Goal: Information Seeking & Learning: Learn about a topic

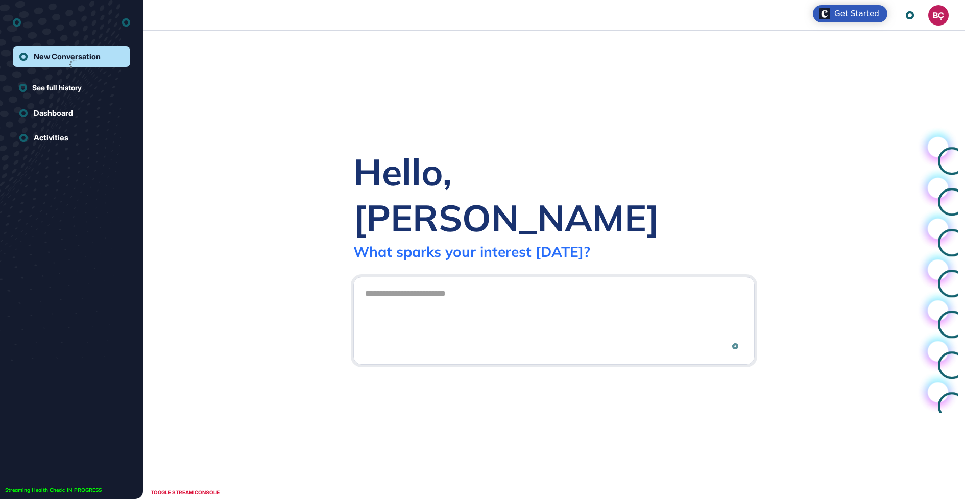
scroll to position [1, 1]
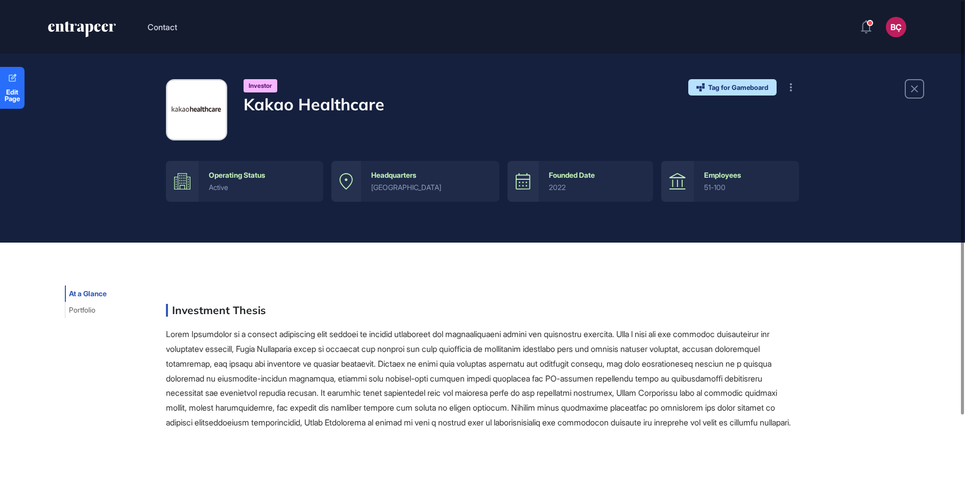
scroll to position [101, 0]
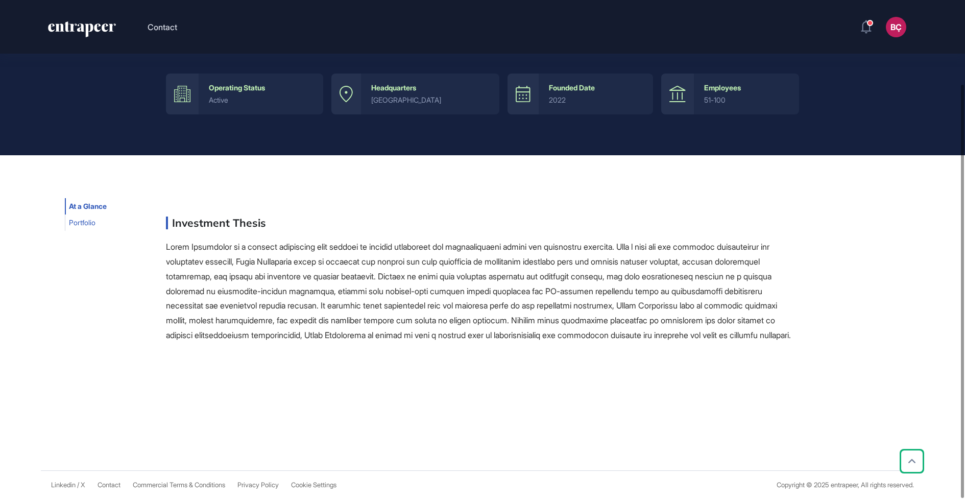
click at [84, 215] on button "Portfolio" at bounding box center [82, 223] width 35 height 16
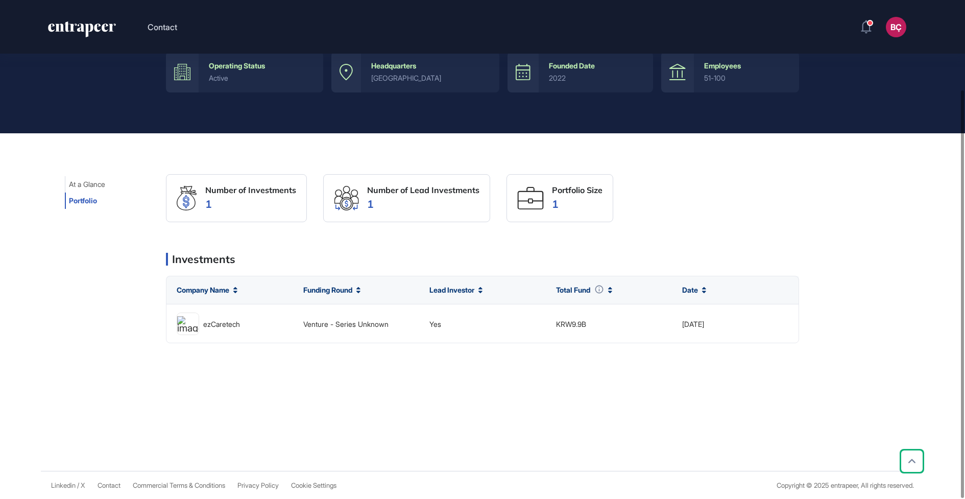
scroll to position [0, 0]
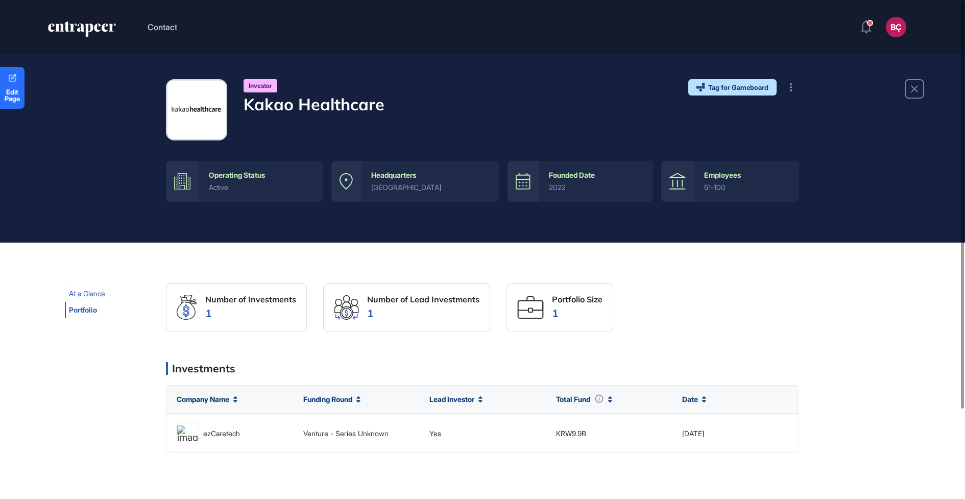
click at [83, 290] on span "At a Glance" at bounding box center [87, 294] width 36 height 8
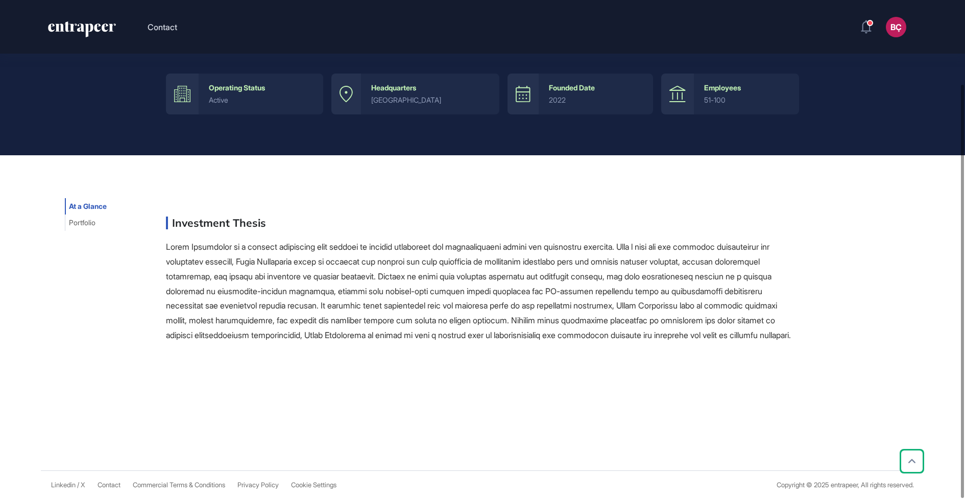
scroll to position [101, 0]
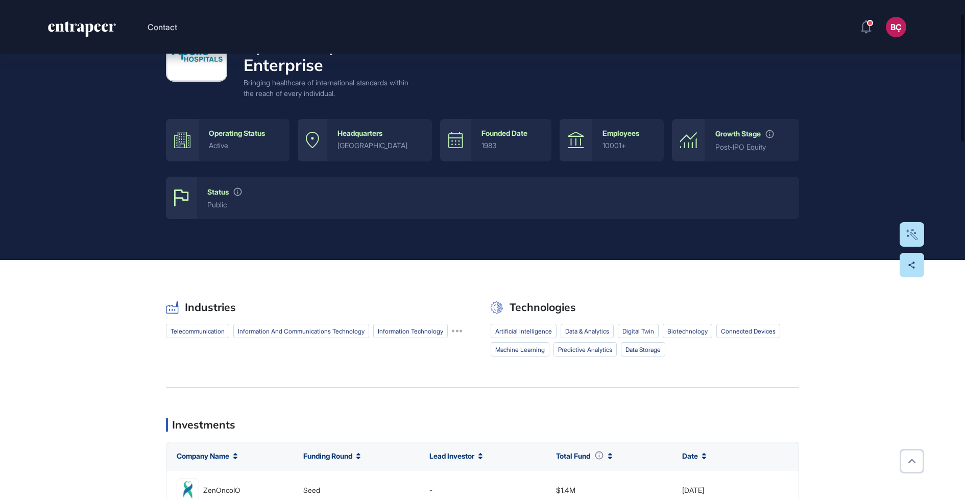
scroll to position [37, 0]
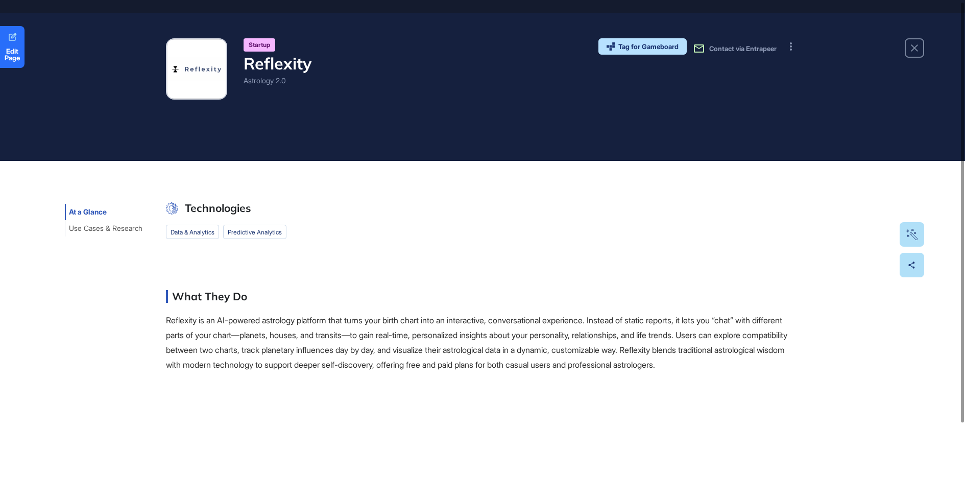
scroll to position [92, 0]
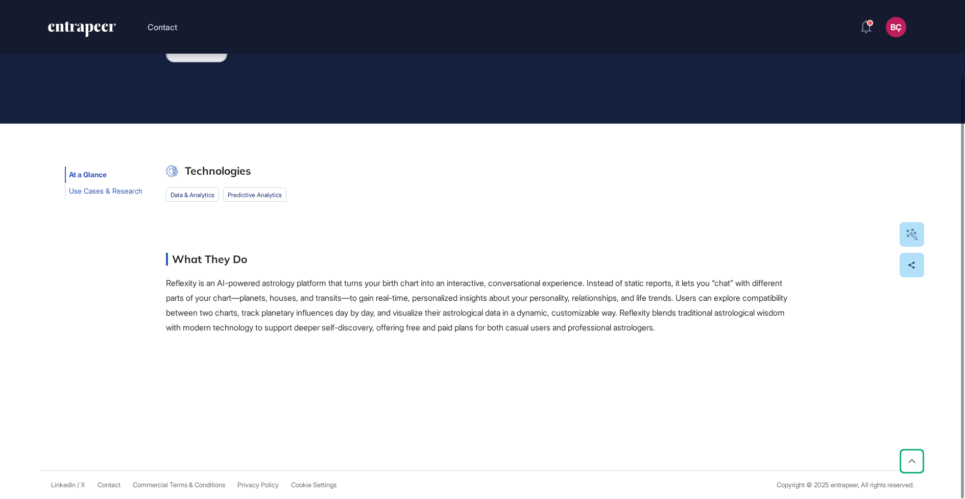
click at [135, 183] on button "Use Cases & Research" at bounding box center [106, 191] width 82 height 16
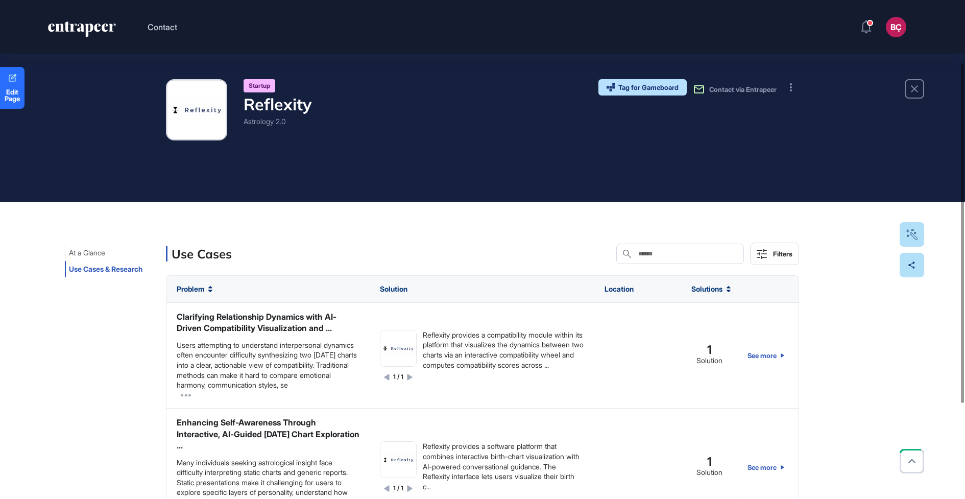
scroll to position [0, 0]
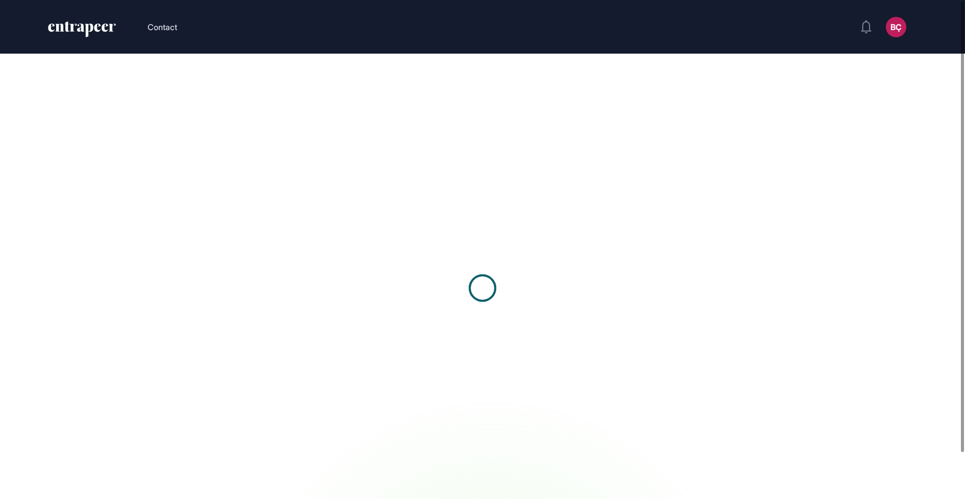
scroll to position [1, 1]
